Goal: Navigation & Orientation: Understand site structure

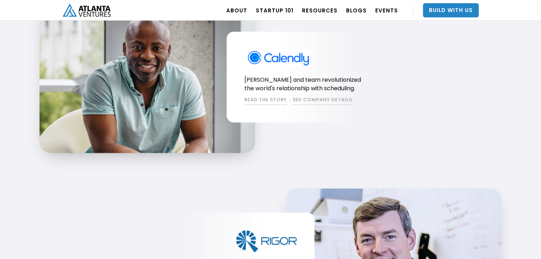
scroll to position [675, 0]
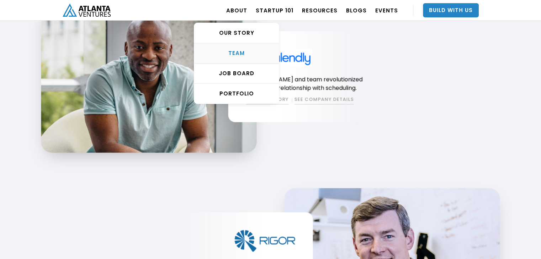
click at [233, 53] on div "TEAM" at bounding box center [236, 53] width 85 height 7
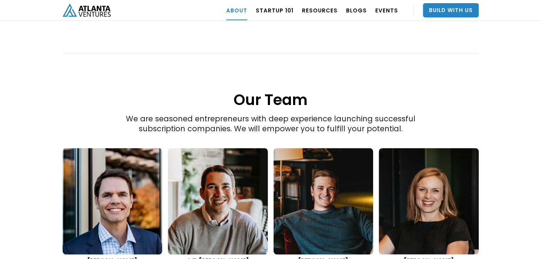
scroll to position [884, 0]
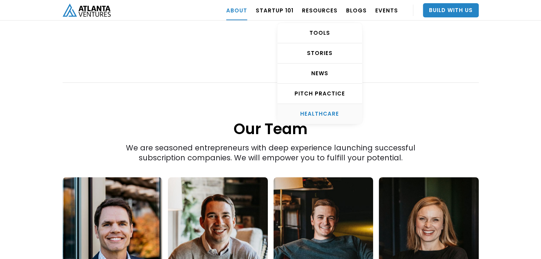
click at [320, 112] on div "HEALTHCARE" at bounding box center [319, 114] width 85 height 7
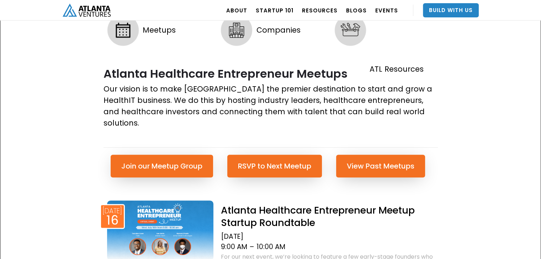
scroll to position [213, 0]
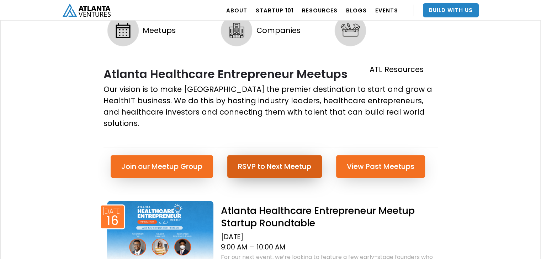
click at [274, 155] on link "RSVP to Next Meetup" at bounding box center [274, 166] width 95 height 23
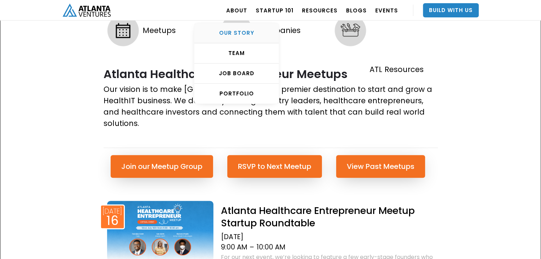
click at [238, 33] on div "OUR STORY" at bounding box center [236, 33] width 85 height 7
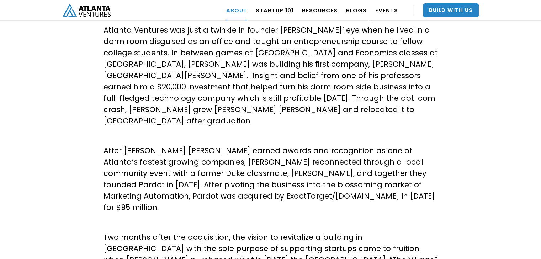
scroll to position [107, 0]
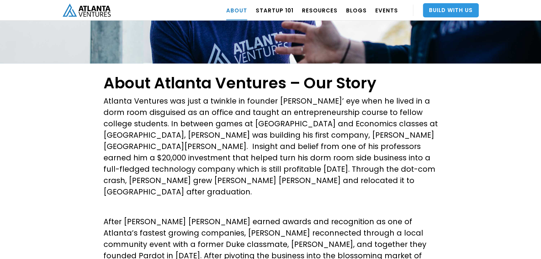
click at [462, 12] on link "Build With Us" at bounding box center [451, 10] width 56 height 14
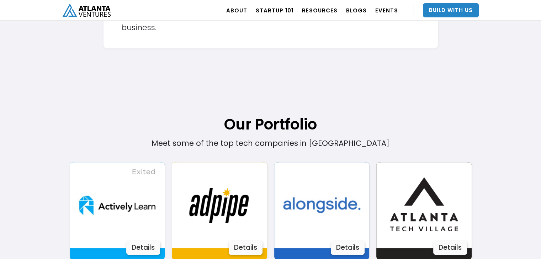
scroll to position [391, 0]
